Goal: Information Seeking & Learning: Learn about a topic

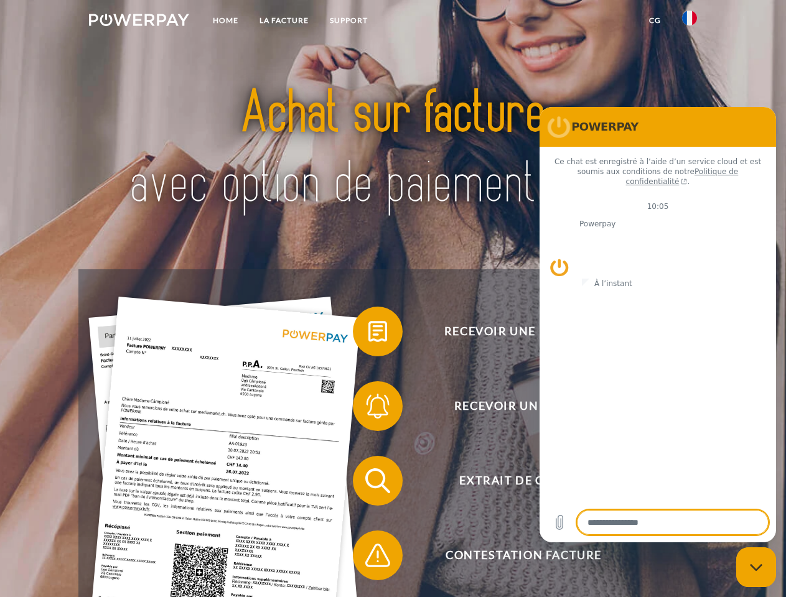
click at [139, 22] on img at bounding box center [139, 20] width 100 height 12
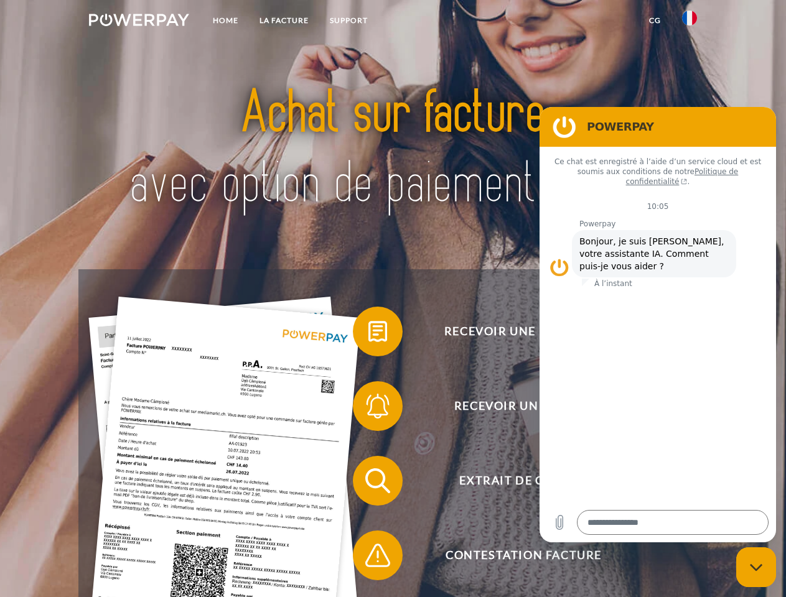
click at [689, 22] on img at bounding box center [689, 18] width 15 height 15
click at [655, 21] on link "CG" at bounding box center [654, 20] width 33 height 22
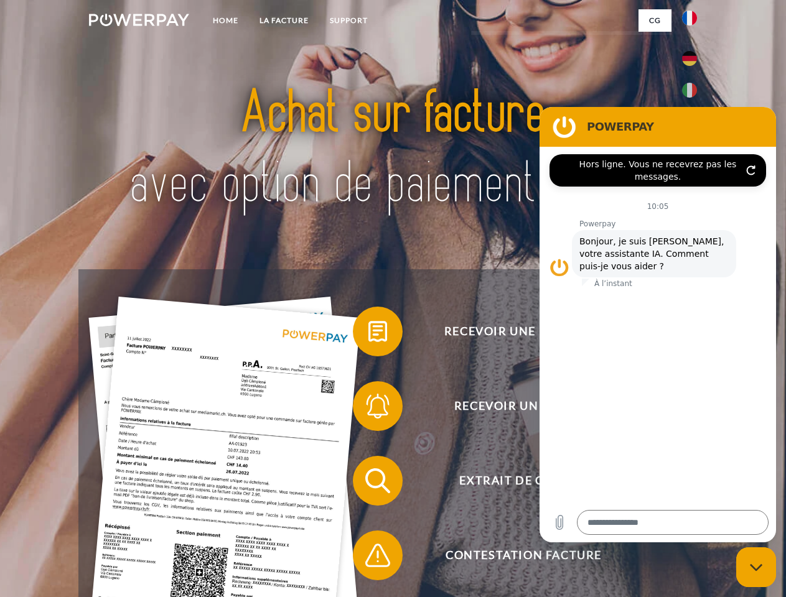
click at [368, 334] on span at bounding box center [359, 332] width 62 height 62
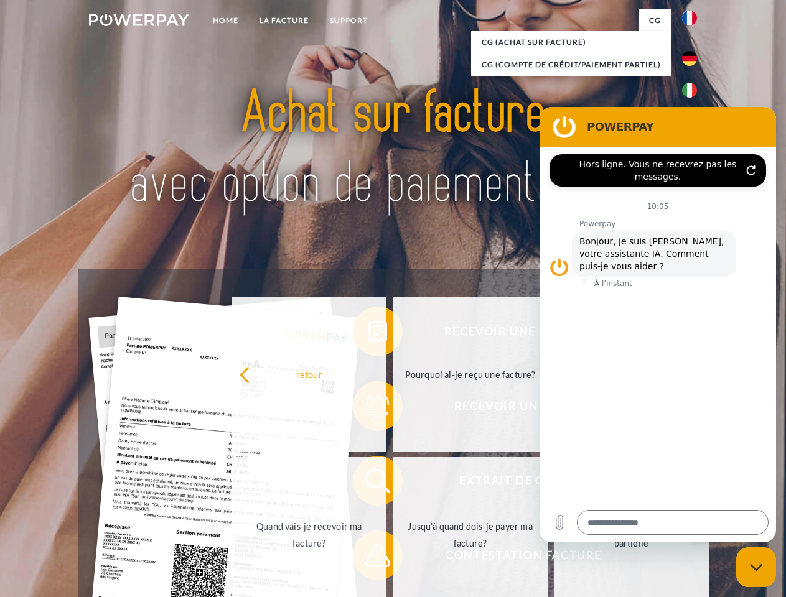
click at [368, 409] on div "Recevoir une facture ? Recevoir un rappel? Extrait de compte retour" at bounding box center [392, 518] width 628 height 498
click at [393, 483] on link "Jusqu'à quand dois-je payer ma facture?" at bounding box center [470, 535] width 155 height 156
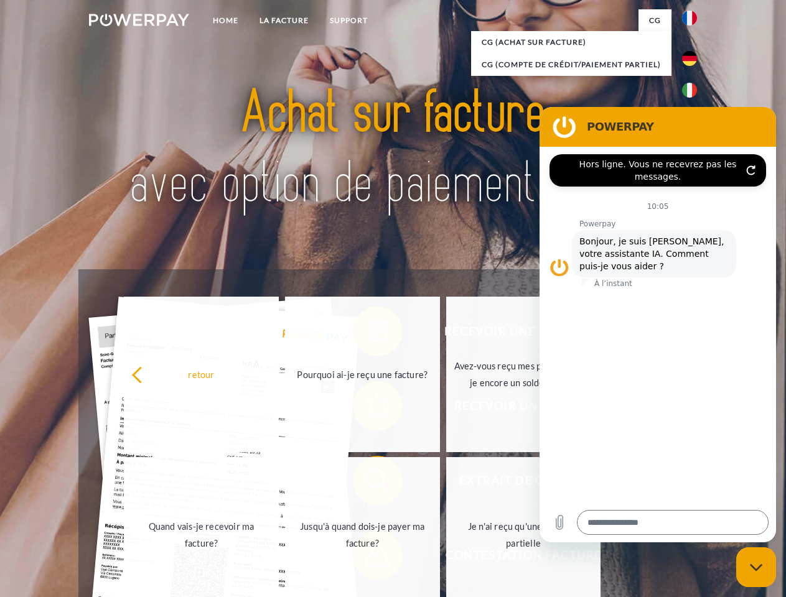
click at [368, 558] on span at bounding box center [359, 555] width 62 height 62
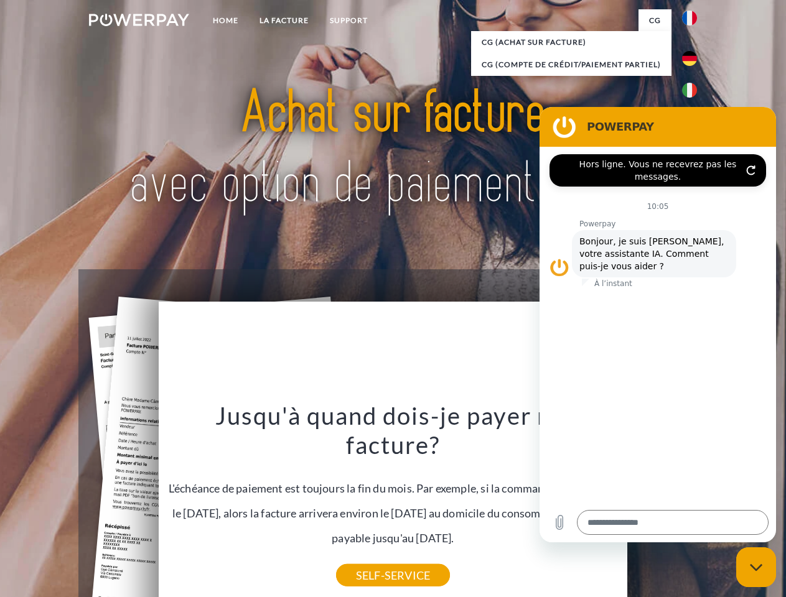
click at [756, 567] on icon "Fermer la fenêtre de messagerie" at bounding box center [756, 568] width 13 height 8
type textarea "*"
